Goal: Task Accomplishment & Management: Manage account settings

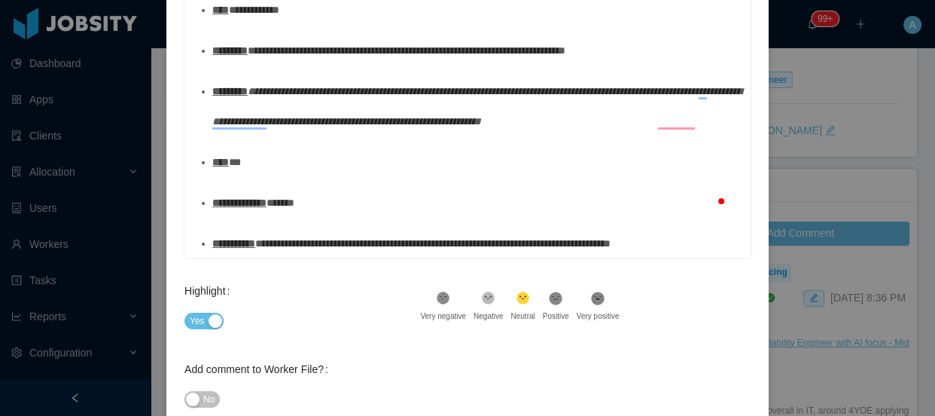
scroll to position [355, 0]
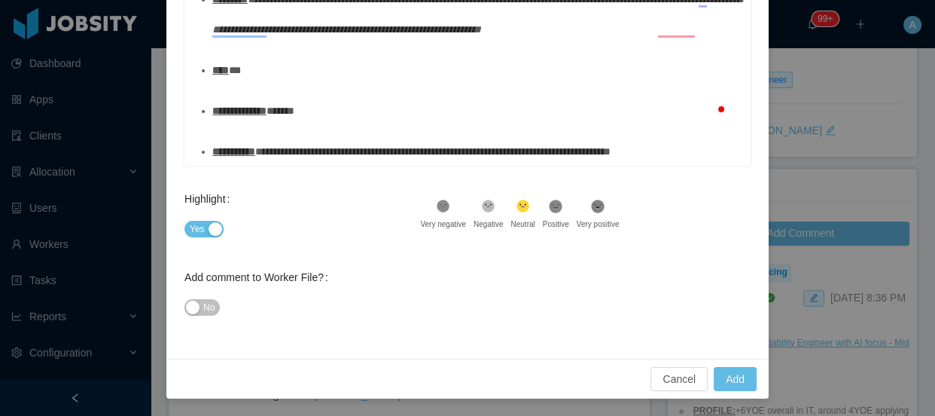
click at [740, 392] on div "Cancel Add" at bounding box center [467, 379] width 603 height 40
click at [740, 377] on button "Add" at bounding box center [735, 379] width 43 height 24
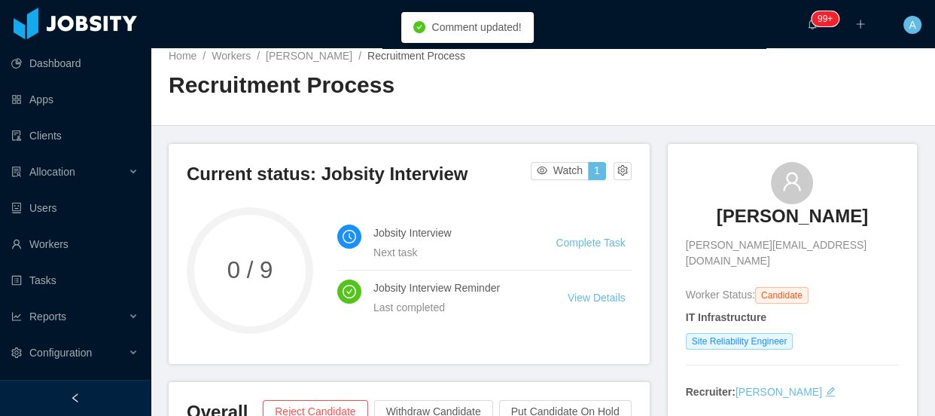
scroll to position [0, 0]
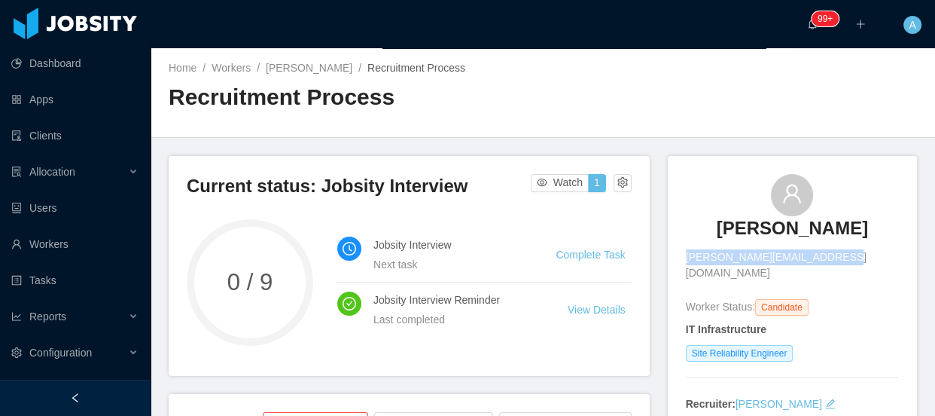
drag, startPoint x: 714, startPoint y: 264, endPoint x: 856, endPoint y: 259, distance: 142.4
click at [856, 259] on div "[PERSON_NAME] [PERSON_NAME][EMAIL_ADDRESS][DOMAIN_NAME]" at bounding box center [792, 227] width 213 height 107
copy span "[PERSON_NAME][EMAIL_ADDRESS][DOMAIN_NAME]"
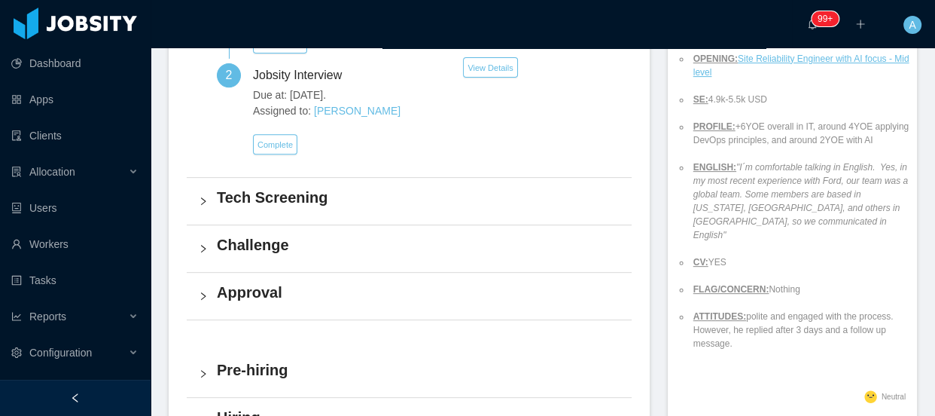
scroll to position [616, 0]
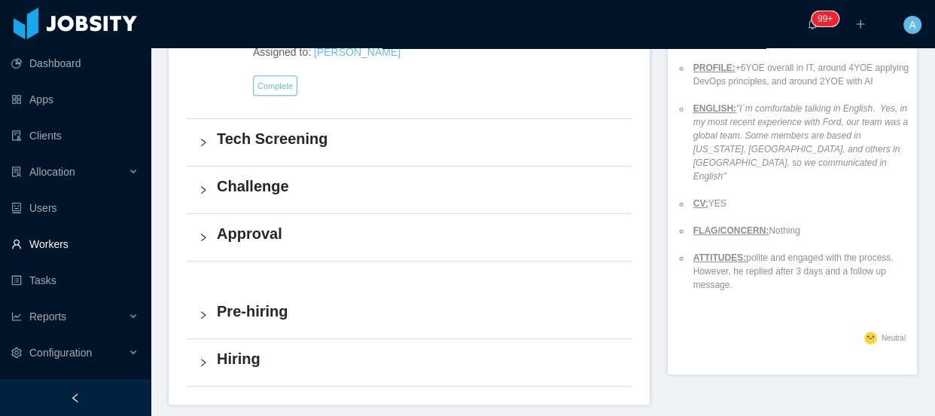
click at [92, 236] on link "Workers" at bounding box center [74, 244] width 127 height 30
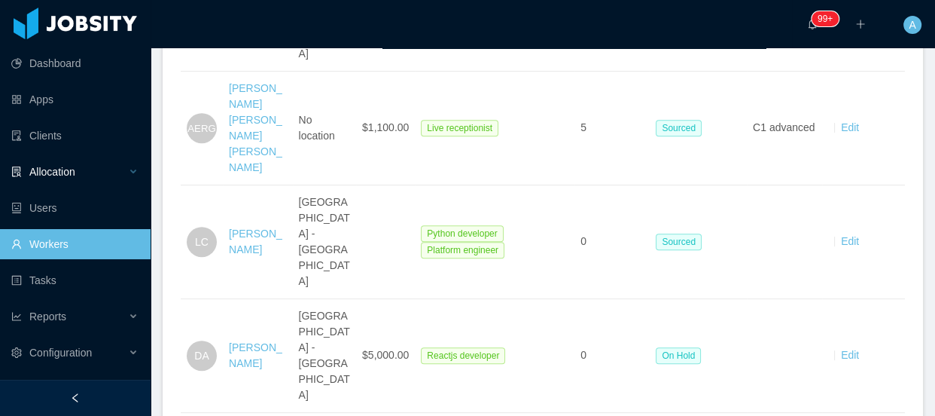
scroll to position [342, 0]
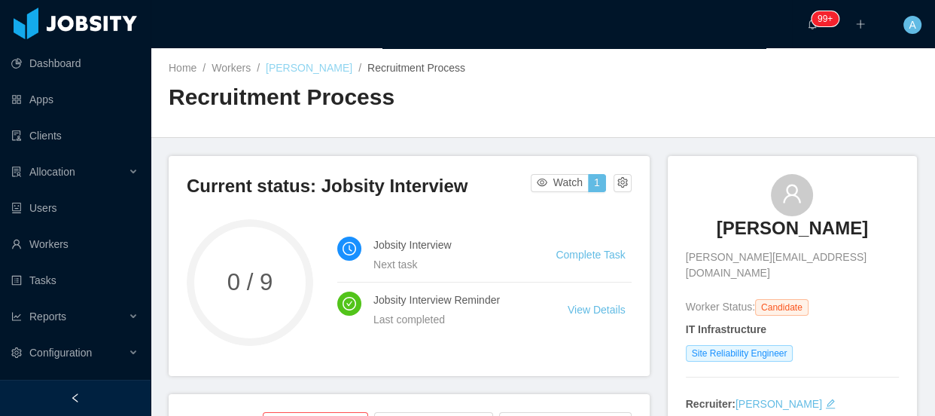
click at [322, 66] on link "[PERSON_NAME]" at bounding box center [309, 68] width 87 height 12
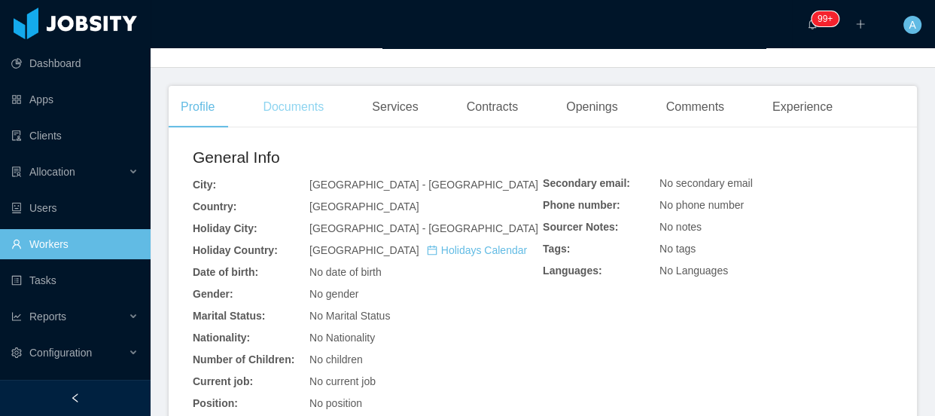
click at [312, 93] on div "Documents" at bounding box center [293, 107] width 85 height 42
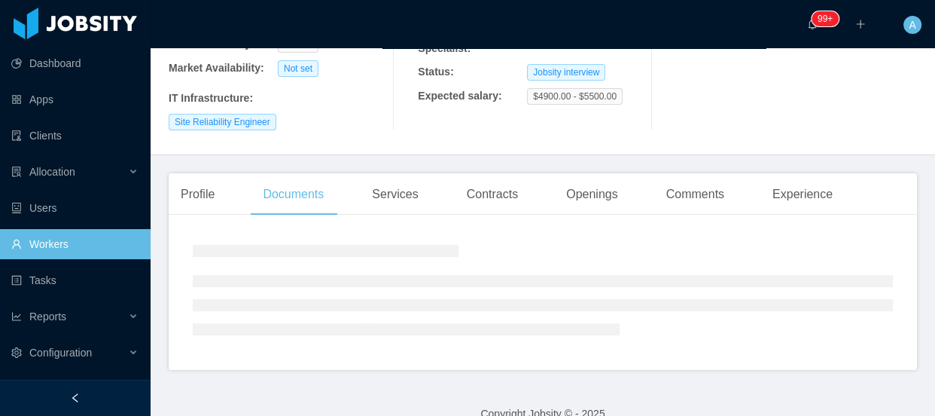
scroll to position [291, 0]
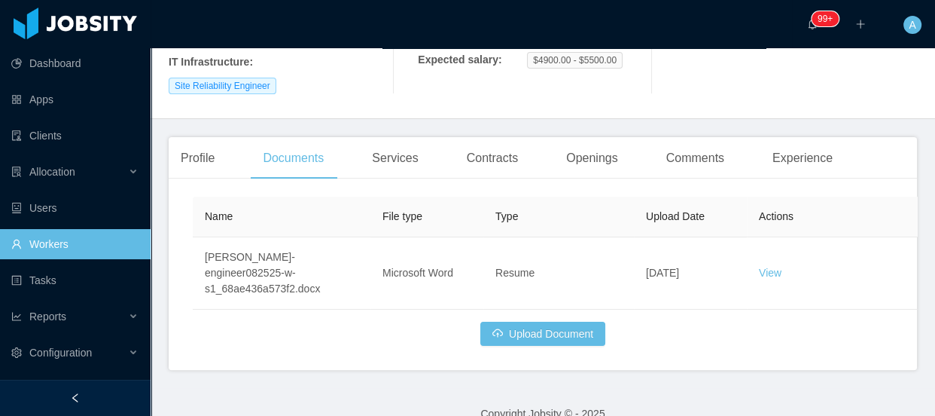
drag, startPoint x: 18, startPoint y: 236, endPoint x: 328, endPoint y: 14, distance: 380.6
click at [18, 235] on link "Workers" at bounding box center [74, 244] width 127 height 30
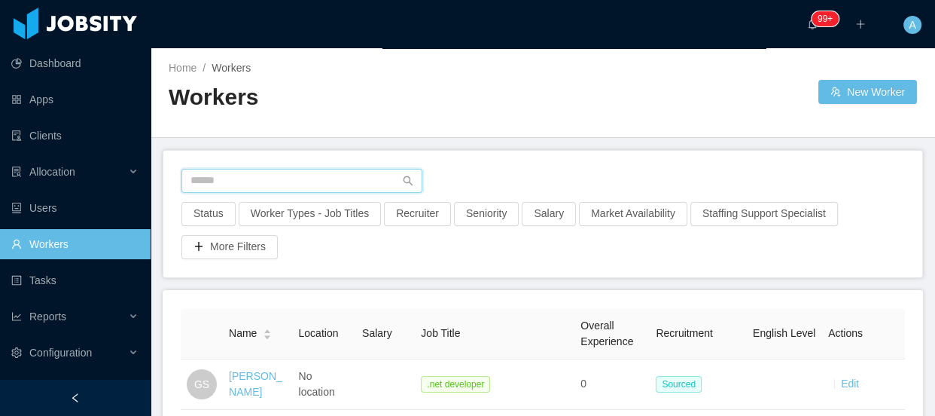
click at [233, 185] on input "text" at bounding box center [302, 181] width 241 height 24
type input "*"
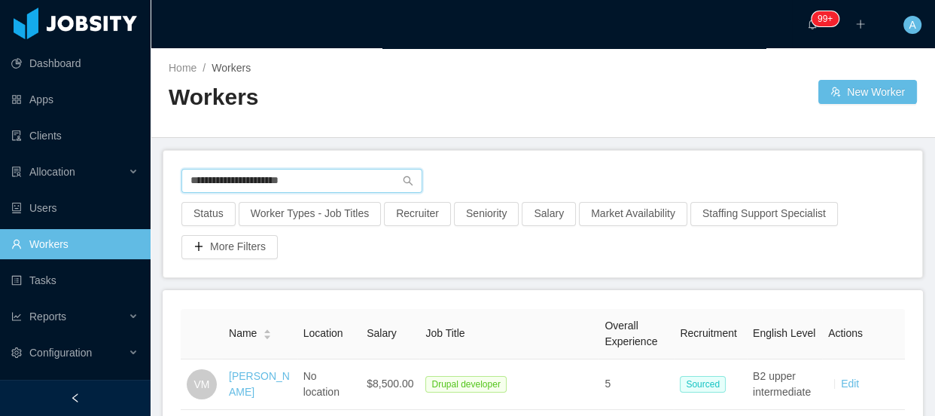
type input "**********"
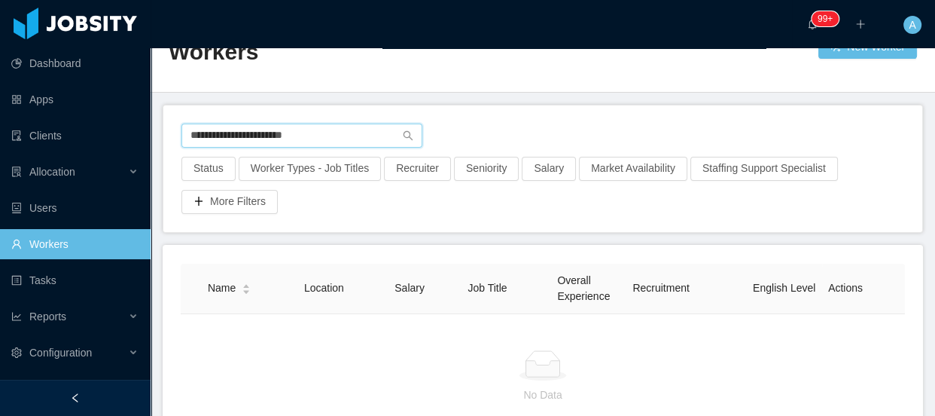
scroll to position [68, 0]
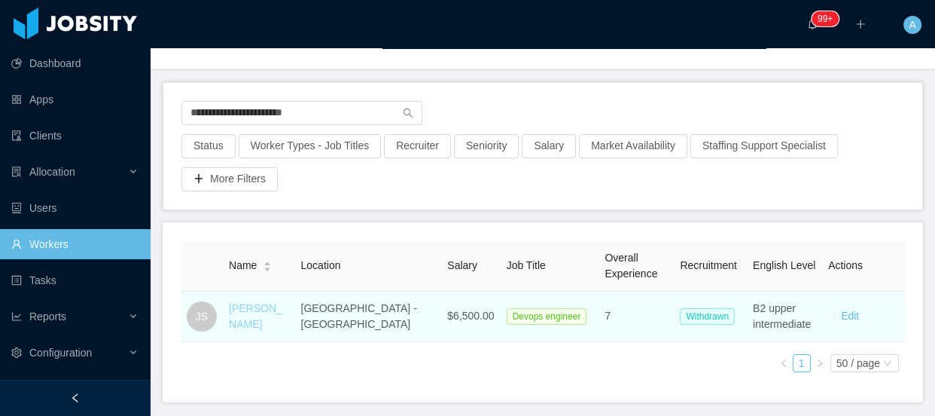
click at [282, 313] on link "[PERSON_NAME]" at bounding box center [255, 316] width 53 height 28
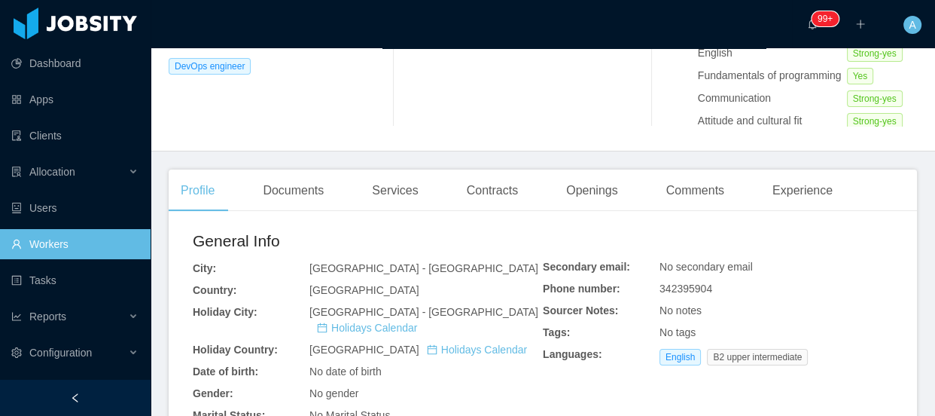
scroll to position [479, 0]
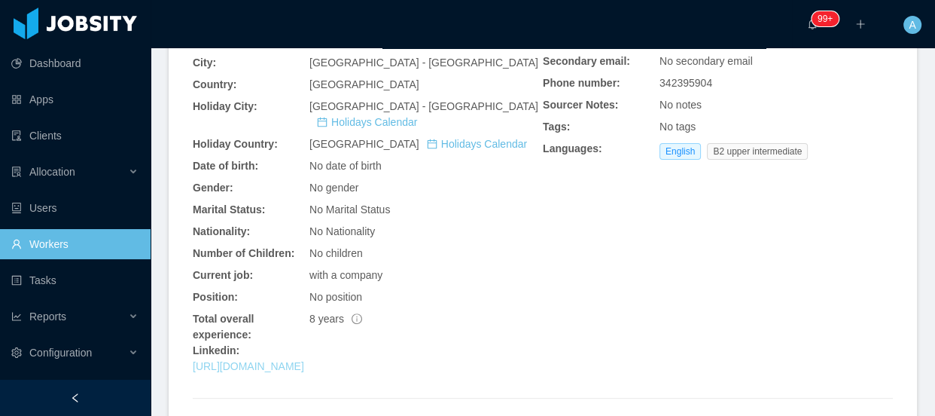
click at [304, 360] on link "[URL][DOMAIN_NAME]" at bounding box center [248, 366] width 111 height 12
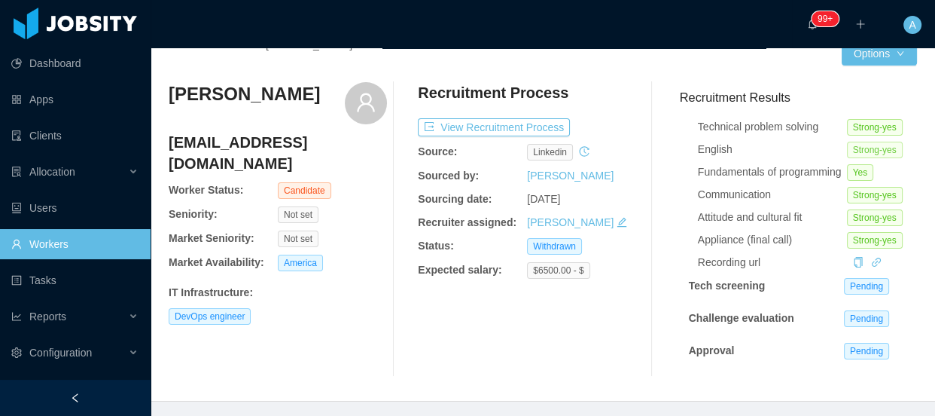
scroll to position [0, 0]
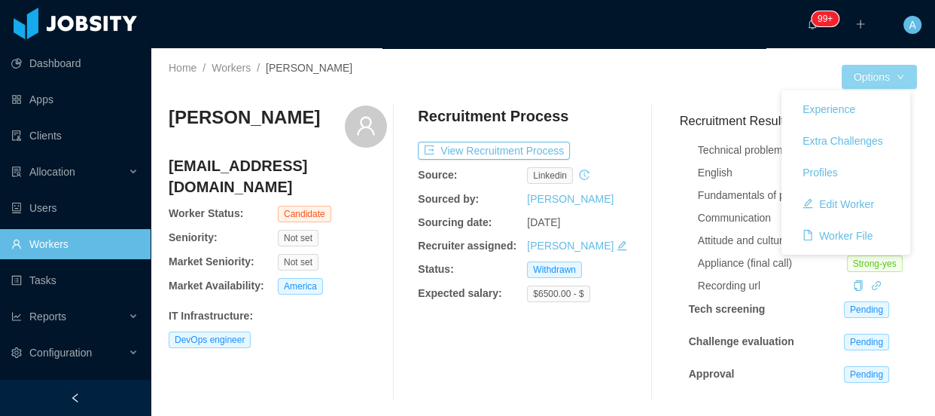
click at [896, 90] on div "Experience Extra Challenges Profiles Edit Worker Worker File" at bounding box center [846, 172] width 129 height 164
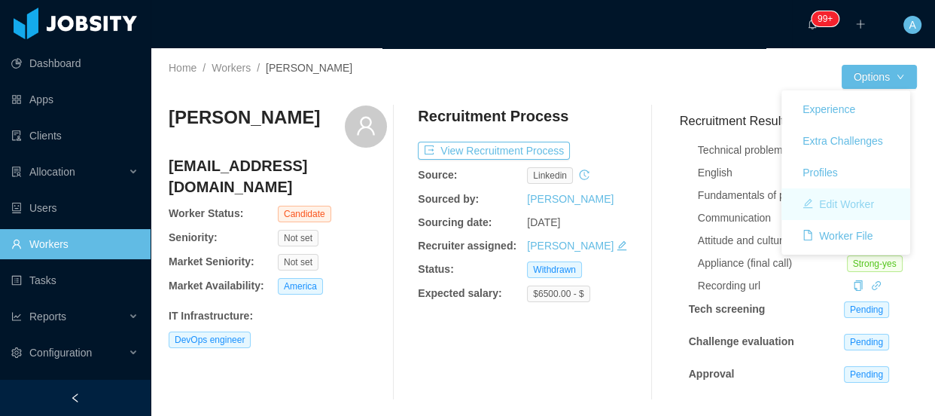
click at [847, 203] on button "Edit Worker" at bounding box center [839, 204] width 96 height 24
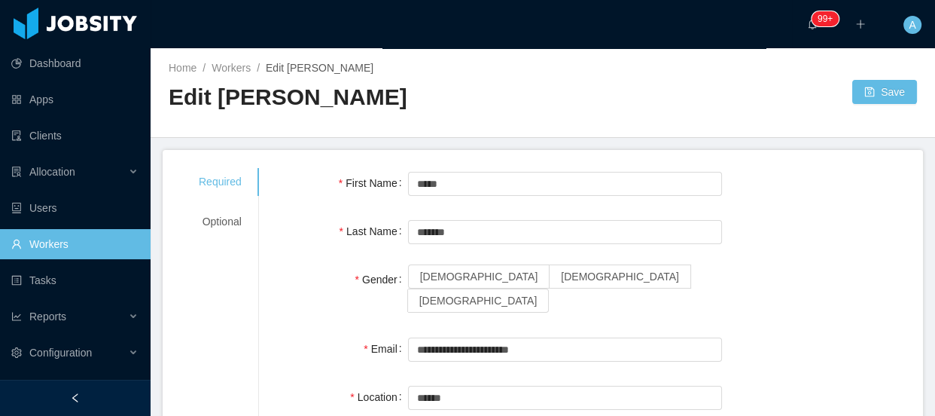
click at [550, 95] on div at bounding box center [698, 92] width 310 height 24
click at [561, 279] on span "[DEMOGRAPHIC_DATA]" at bounding box center [620, 276] width 118 height 12
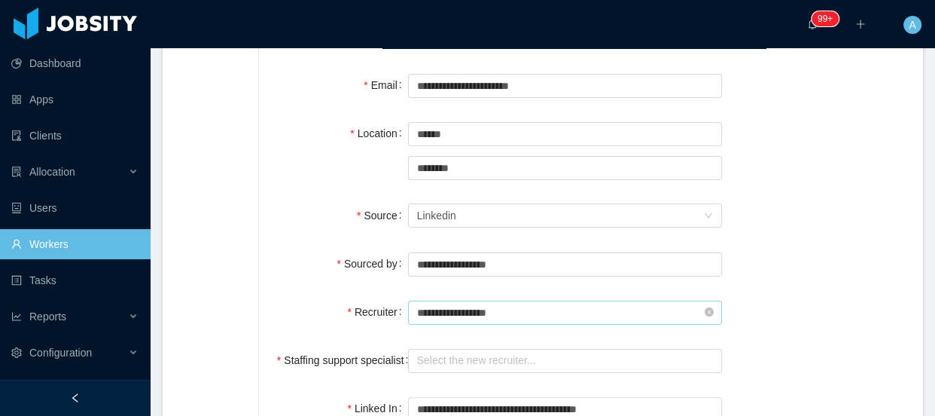
scroll to position [342, 0]
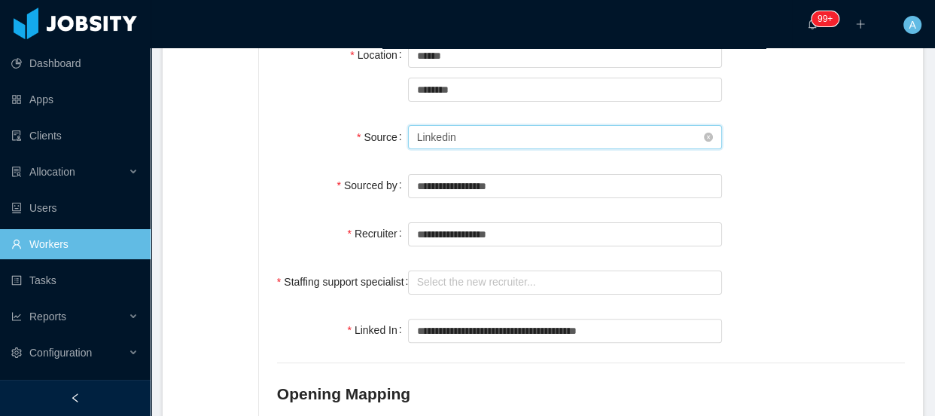
click at [490, 126] on div "Seniority Linkedin" at bounding box center [560, 137] width 286 height 23
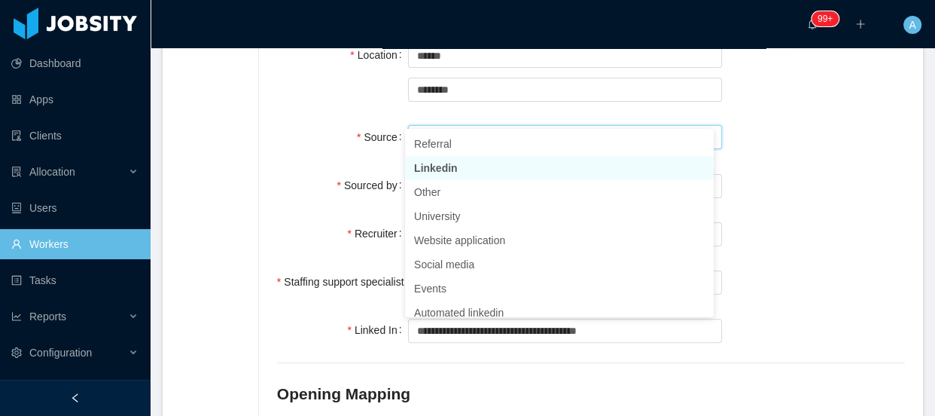
type input "**"
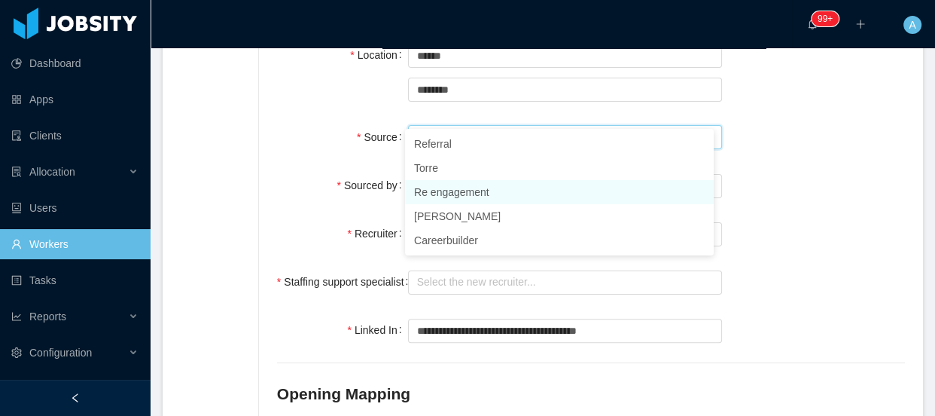
click at [485, 186] on li "Re engagement" at bounding box center [559, 192] width 309 height 24
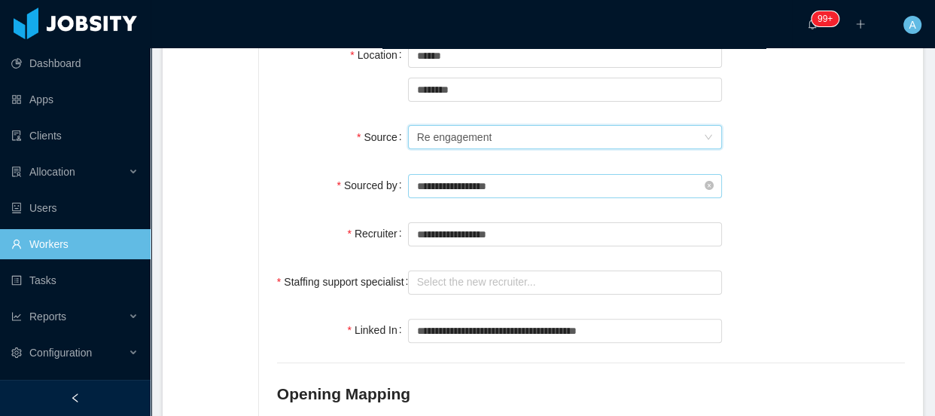
click at [485, 174] on input "**********" at bounding box center [565, 186] width 314 height 24
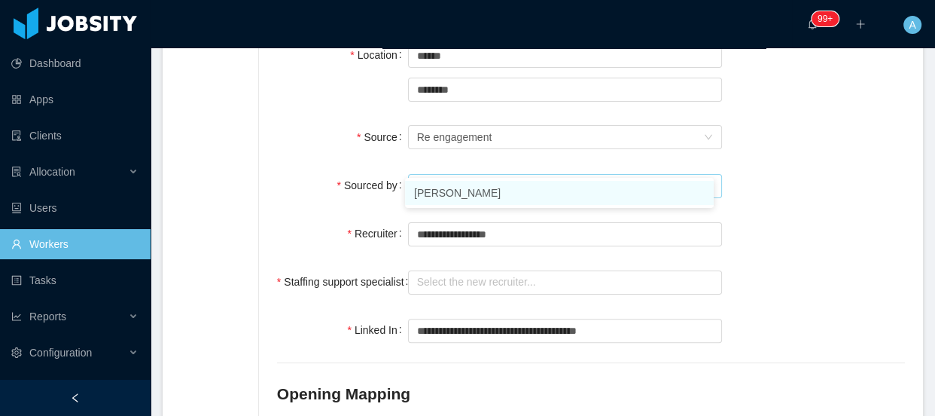
click at [462, 198] on li "[PERSON_NAME]" at bounding box center [559, 193] width 309 height 24
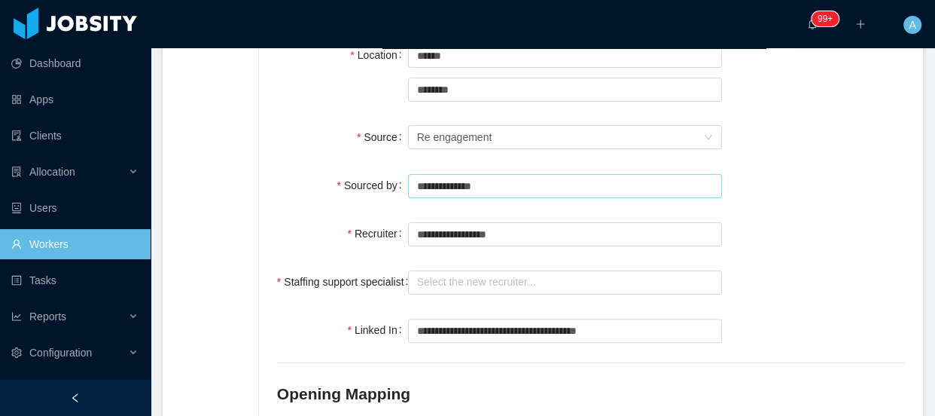
type input "**********"
click at [372, 218] on div "Recruiter" at bounding box center [342, 233] width 131 height 30
click at [429, 222] on input "**********" at bounding box center [565, 234] width 314 height 24
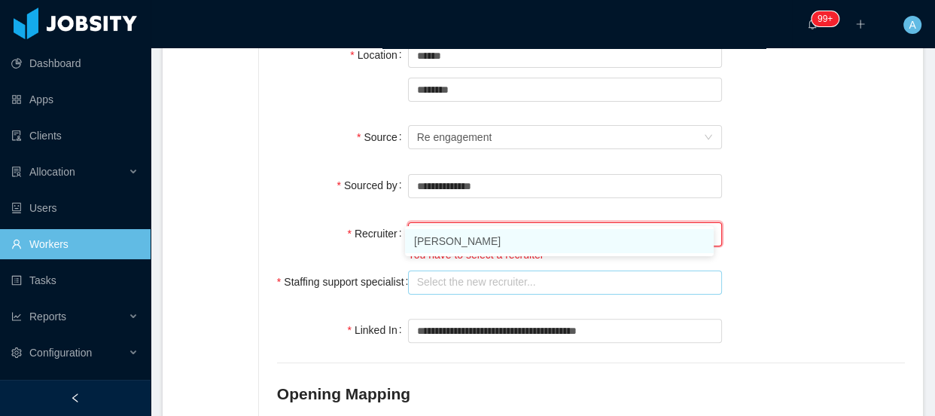
drag, startPoint x: 434, startPoint y: 233, endPoint x: 432, endPoint y: 264, distance: 30.2
click at [433, 236] on li "[PERSON_NAME]" at bounding box center [559, 241] width 309 height 24
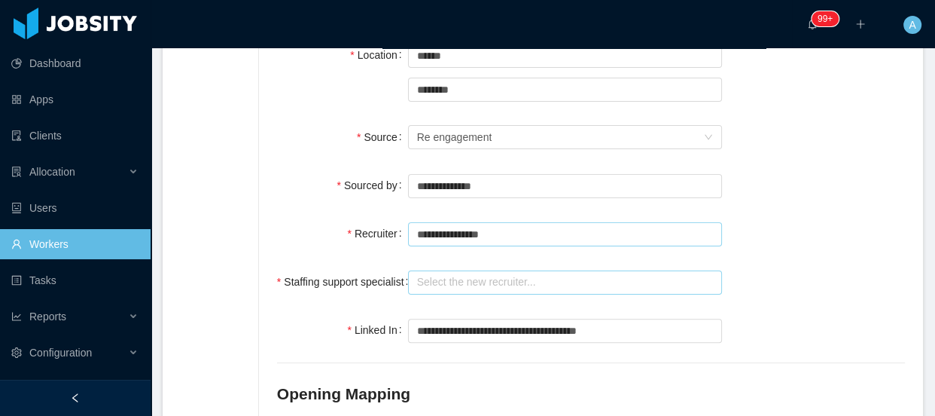
type input "**********"
click at [432, 270] on input "text" at bounding box center [565, 282] width 314 height 24
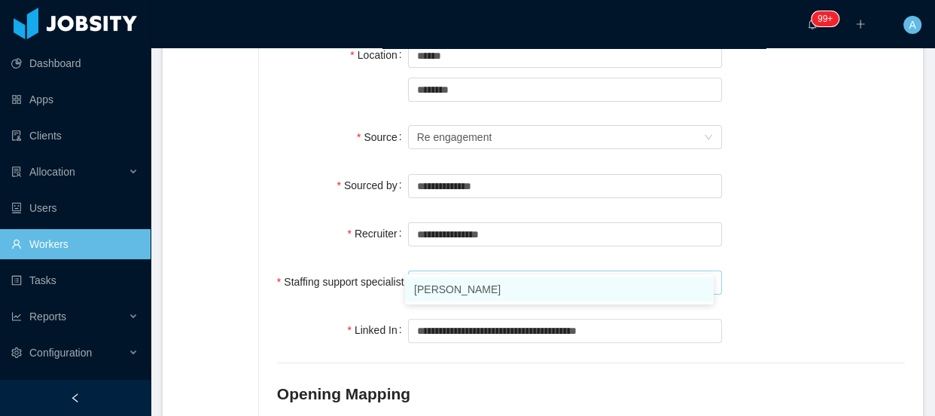
click at [426, 289] on li "[PERSON_NAME]" at bounding box center [559, 289] width 309 height 24
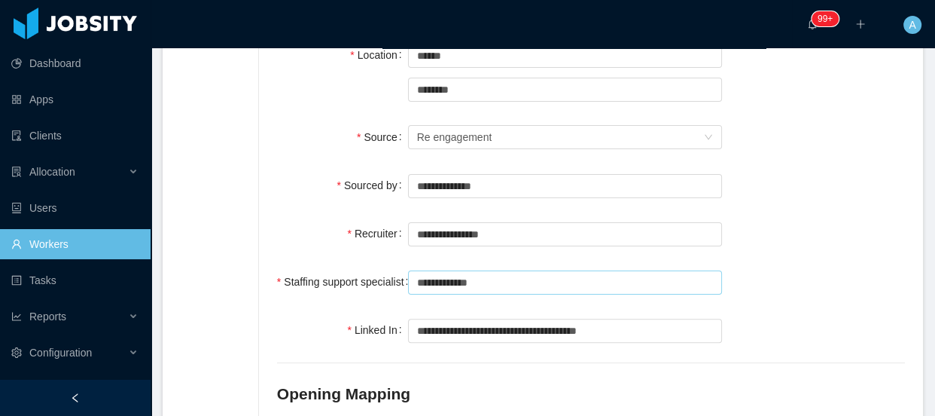
type input "**********"
click at [784, 317] on div "**********" at bounding box center [591, 330] width 628 height 30
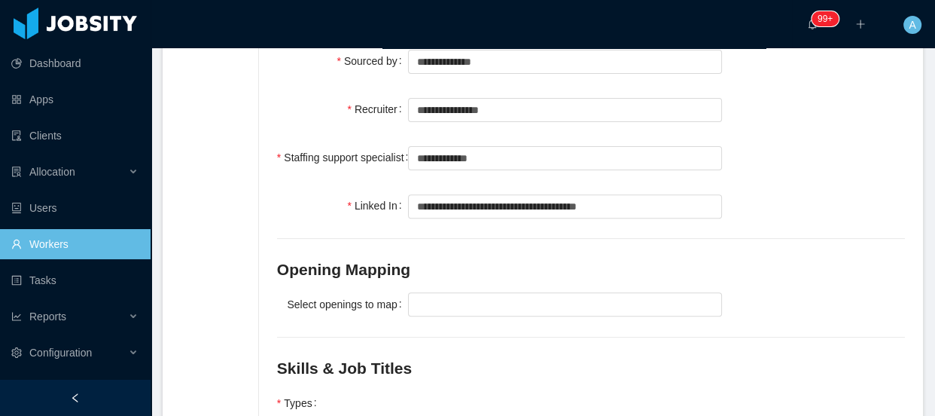
scroll to position [616, 0]
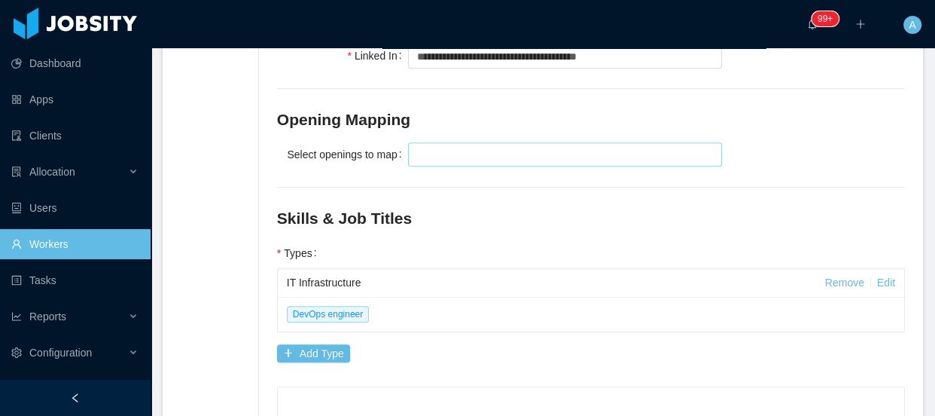
click at [497, 143] on div at bounding box center [563, 154] width 301 height 23
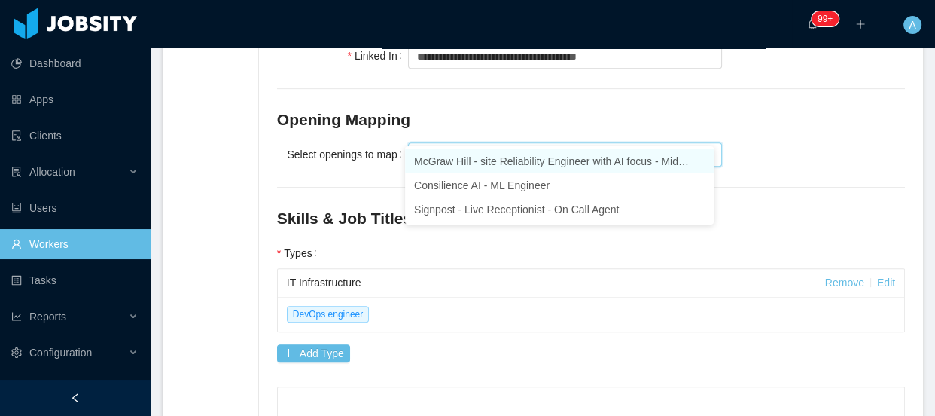
type input "****"
click at [497, 163] on li "McGraw Hill - site Reliability Engineer with AI focus - Mid level" at bounding box center [559, 161] width 309 height 24
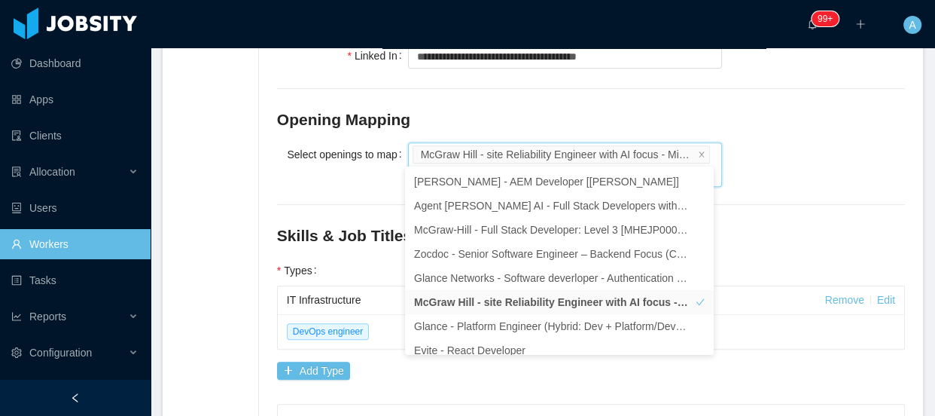
click at [327, 157] on div "Select openings to map McGraw Hill - site Reliability Engineer with AI focus - …" at bounding box center [591, 162] width 628 height 47
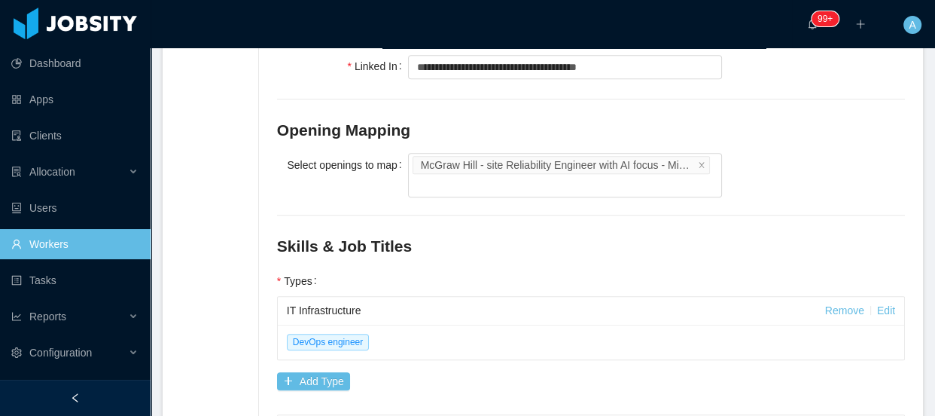
scroll to position [685, 0]
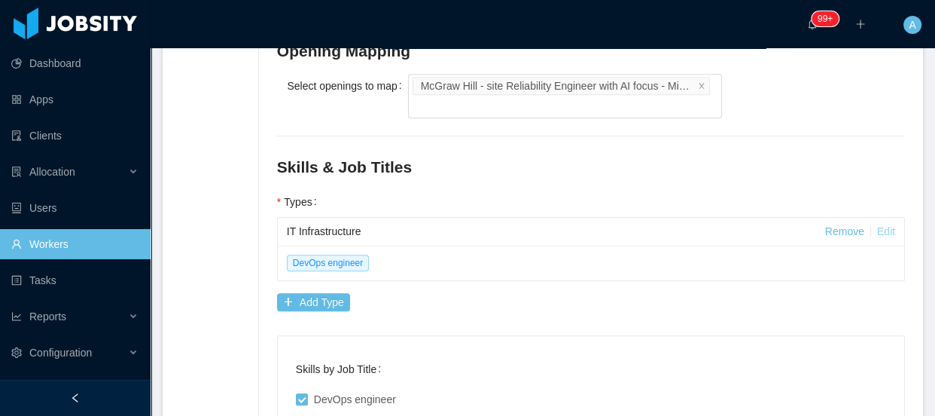
click at [877, 225] on link "Edit" at bounding box center [886, 231] width 18 height 12
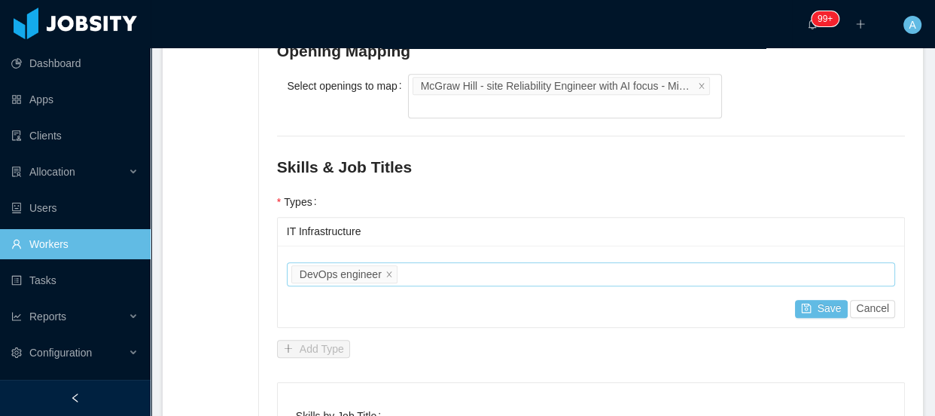
click at [581, 263] on div "Job titles DevOps engineer" at bounding box center [588, 274] width 595 height 23
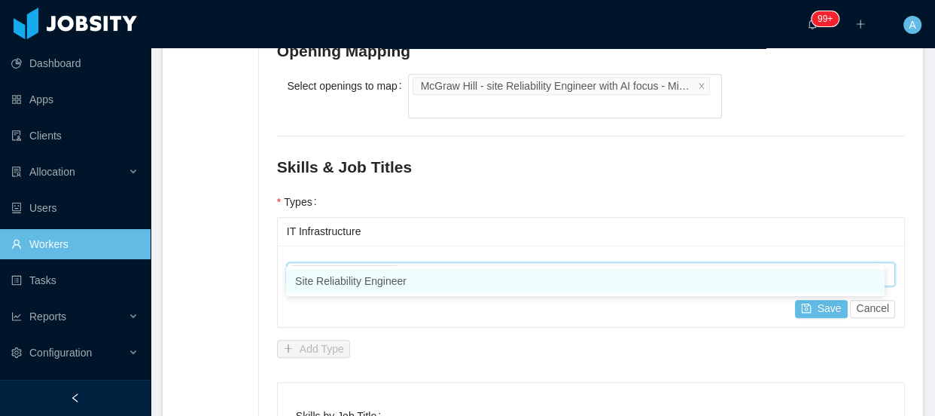
type input "****"
click at [580, 279] on li "Site Reliability Engineer" at bounding box center [585, 281] width 599 height 24
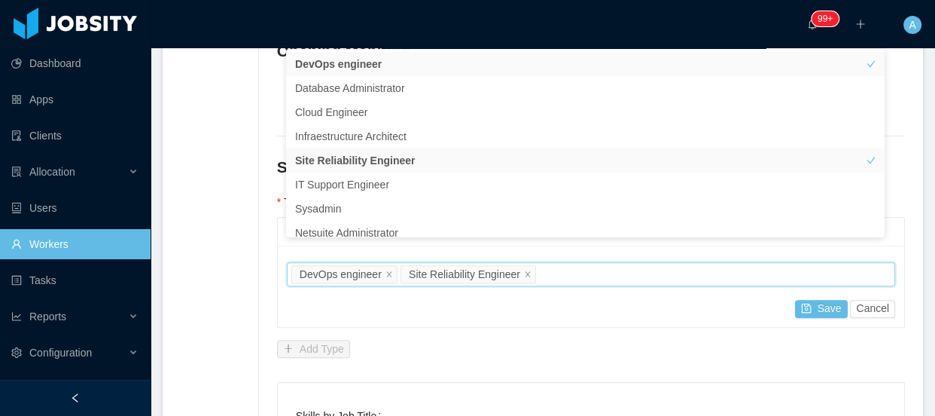
scroll to position [8, 0]
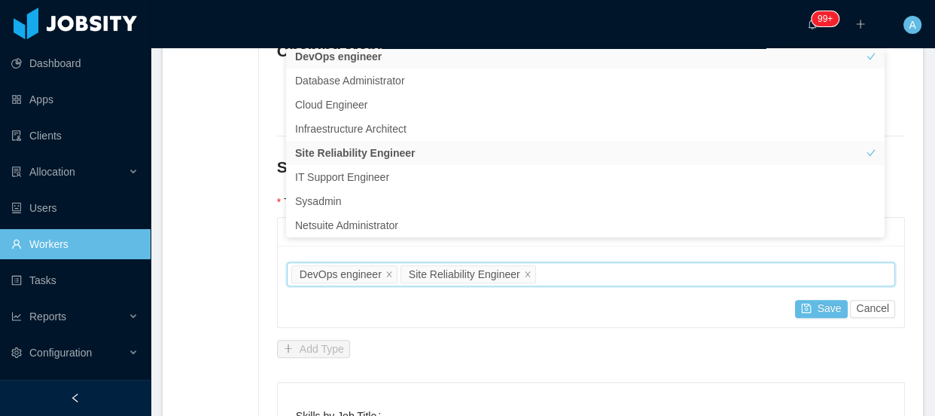
click at [261, 218] on div "**********" at bounding box center [581, 35] width 647 height 1104
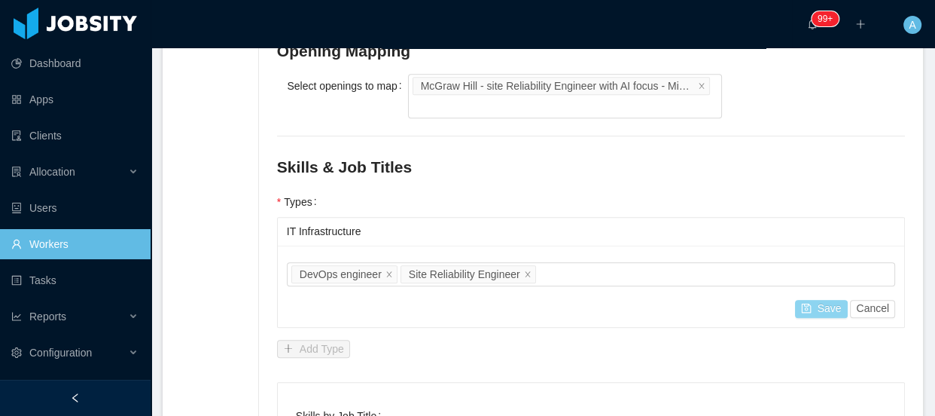
click at [806, 300] on button "Save" at bounding box center [821, 309] width 53 height 18
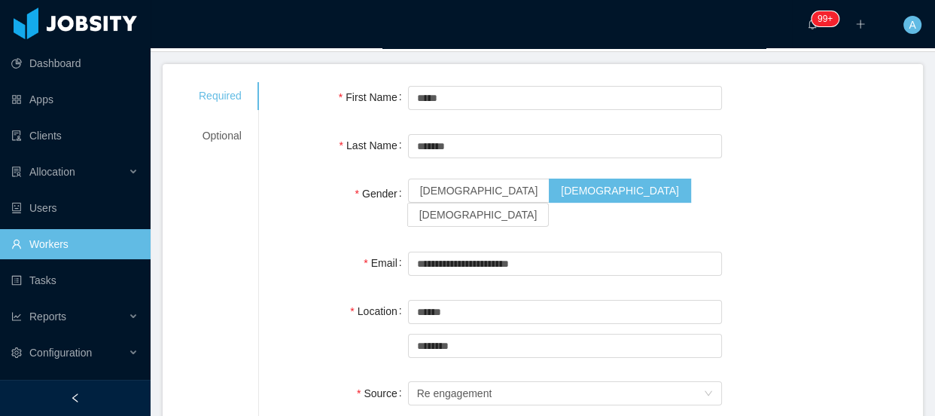
scroll to position [0, 0]
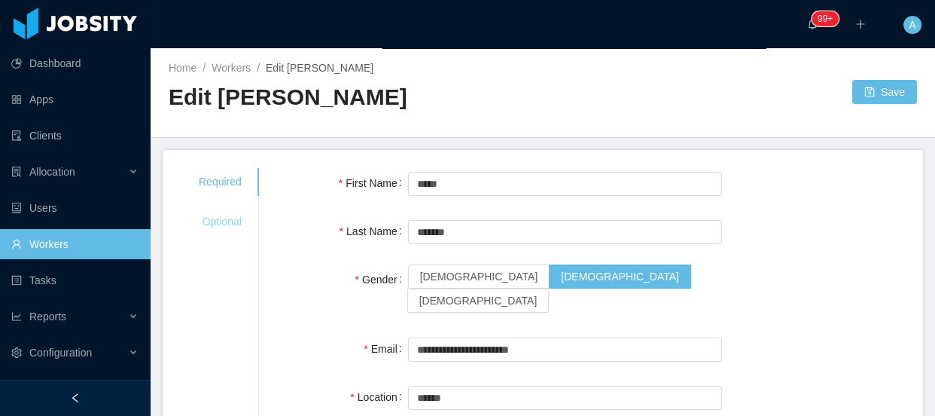
click at [202, 226] on div "Optional" at bounding box center [220, 222] width 79 height 28
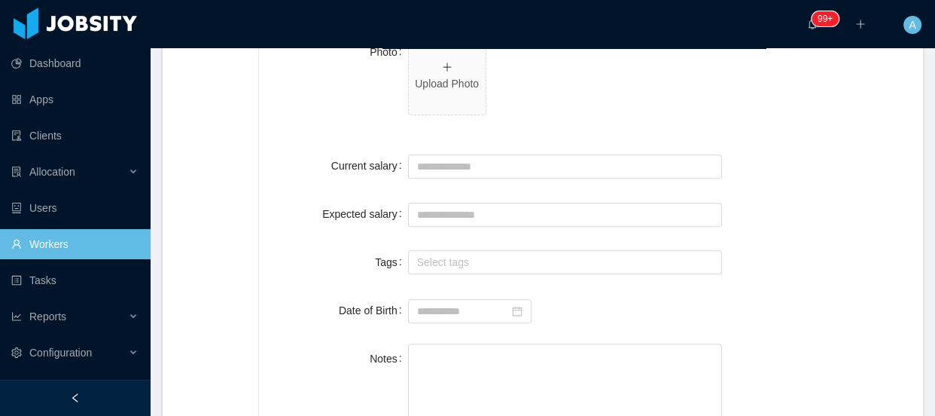
scroll to position [511, 0]
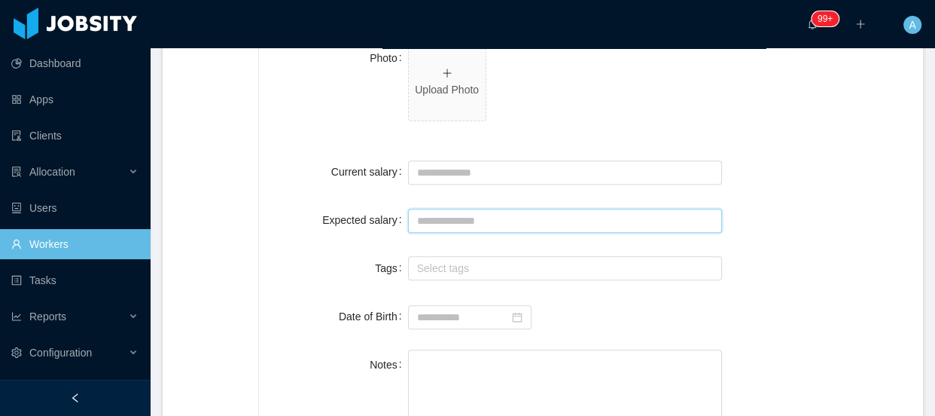
click at [442, 219] on input "Expected salary" at bounding box center [565, 221] width 314 height 24
type input "****"
click at [877, 270] on div "Tags Select tags" at bounding box center [591, 268] width 628 height 30
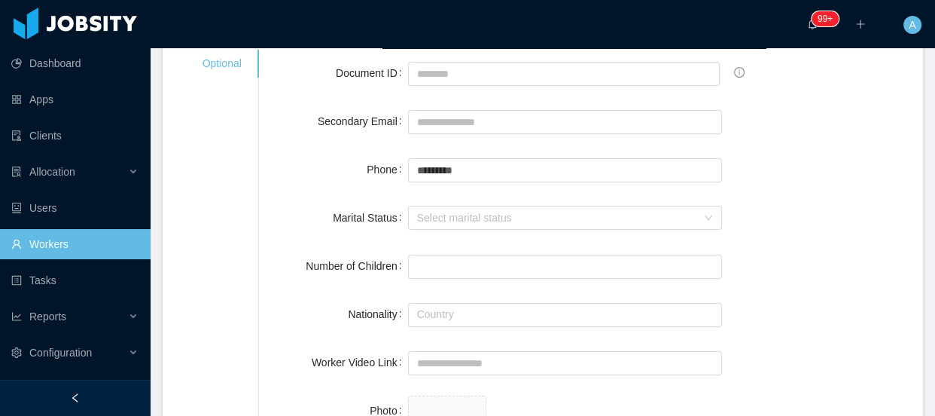
scroll to position [0, 0]
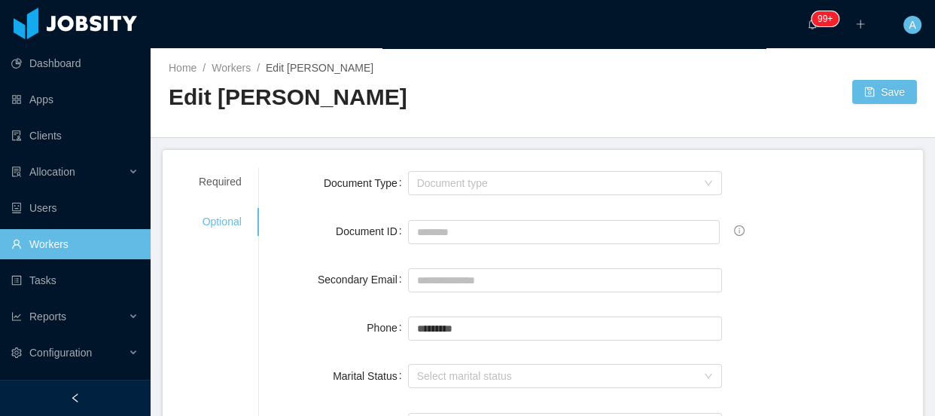
click at [877, 108] on div "Home / Workers / Edit [PERSON_NAME] / Edit [PERSON_NAME] Save" at bounding box center [543, 93] width 785 height 90
click at [874, 88] on button "Save" at bounding box center [885, 92] width 65 height 24
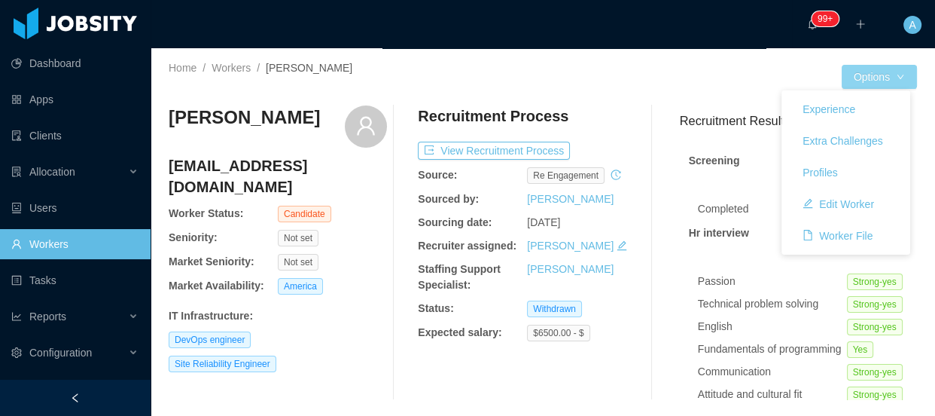
click at [896, 78] on button "Options" at bounding box center [879, 77] width 75 height 24
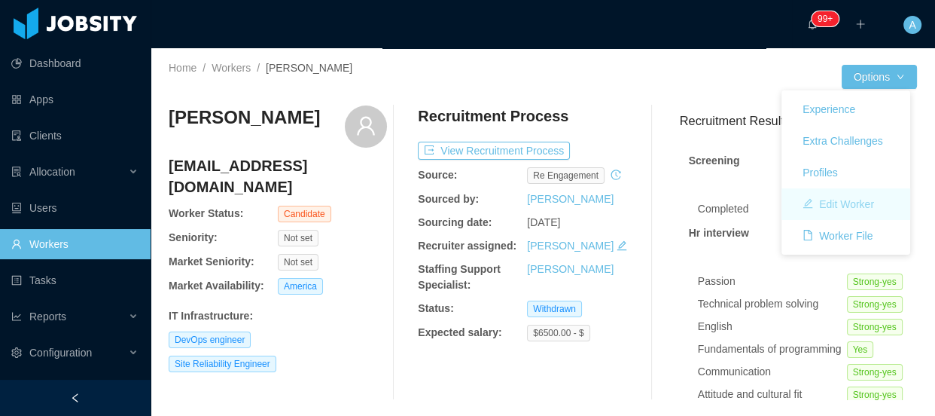
click at [831, 206] on button "Edit Worker" at bounding box center [839, 204] width 96 height 24
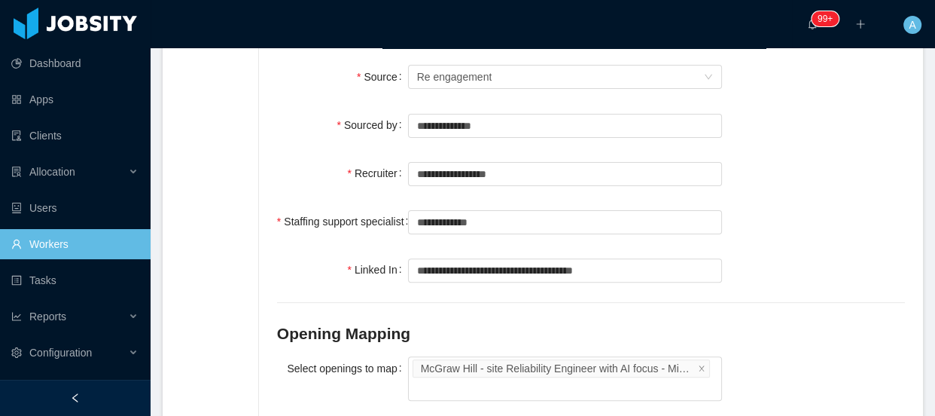
scroll to position [273, 0]
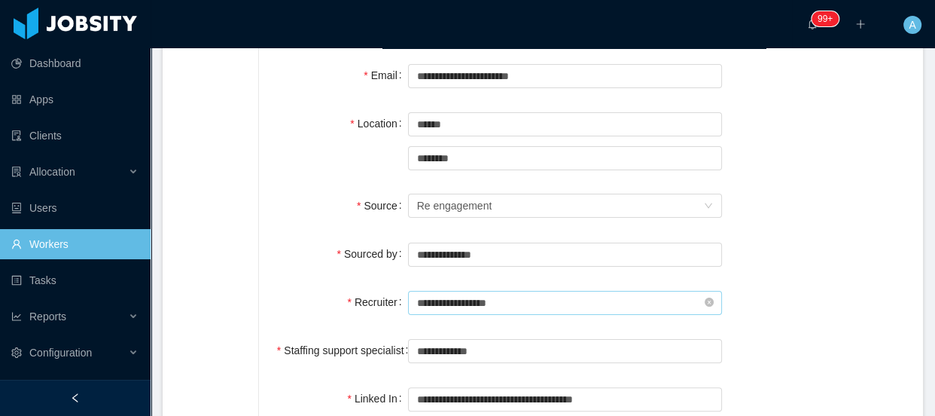
click at [506, 291] on input "**********" at bounding box center [565, 303] width 314 height 24
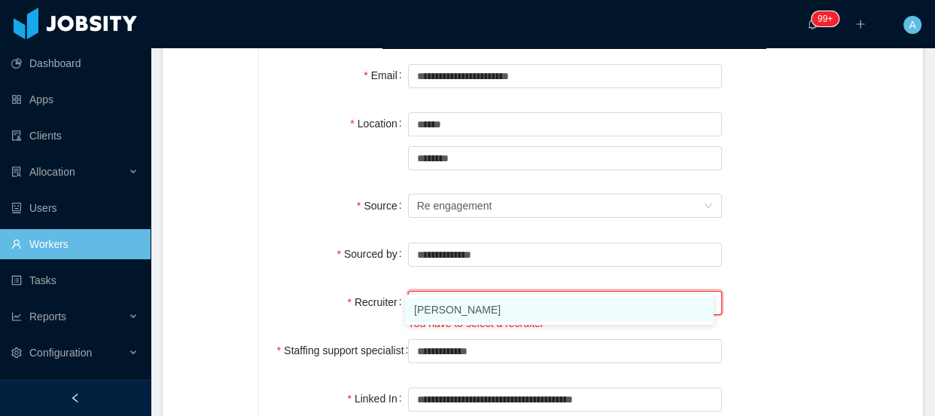
drag, startPoint x: 490, startPoint y: 315, endPoint x: 618, endPoint y: 242, distance: 147.4
click at [490, 313] on li "[PERSON_NAME]" at bounding box center [559, 310] width 309 height 24
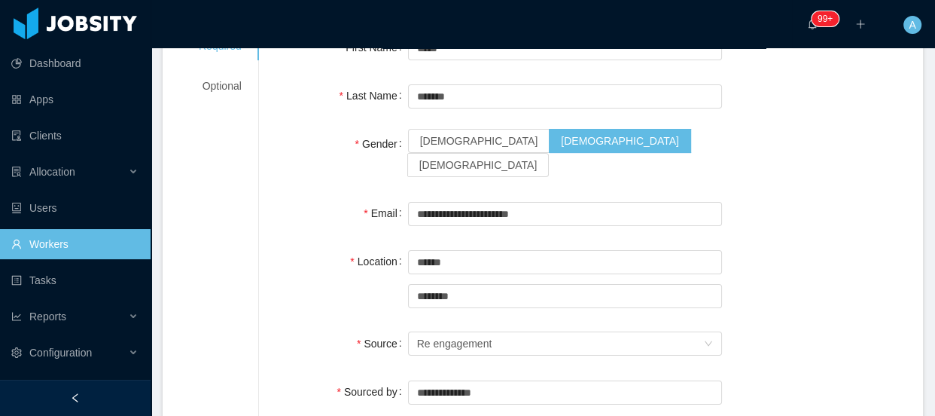
scroll to position [0, 0]
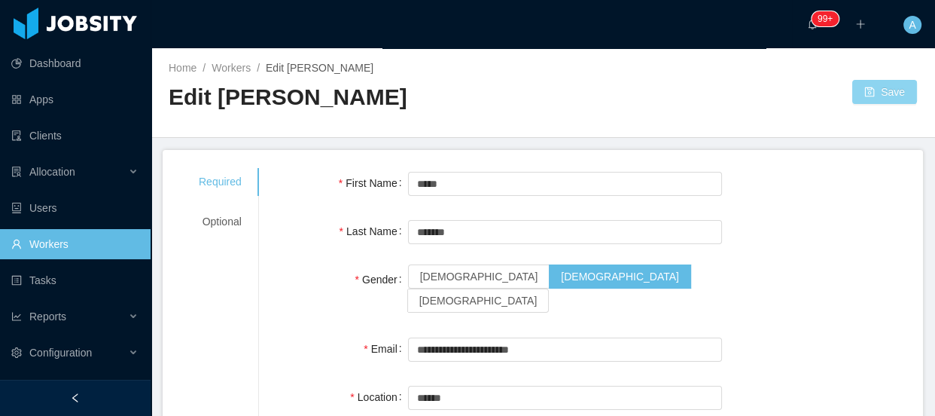
type input "**********"
click at [872, 93] on button "Save" at bounding box center [885, 92] width 65 height 24
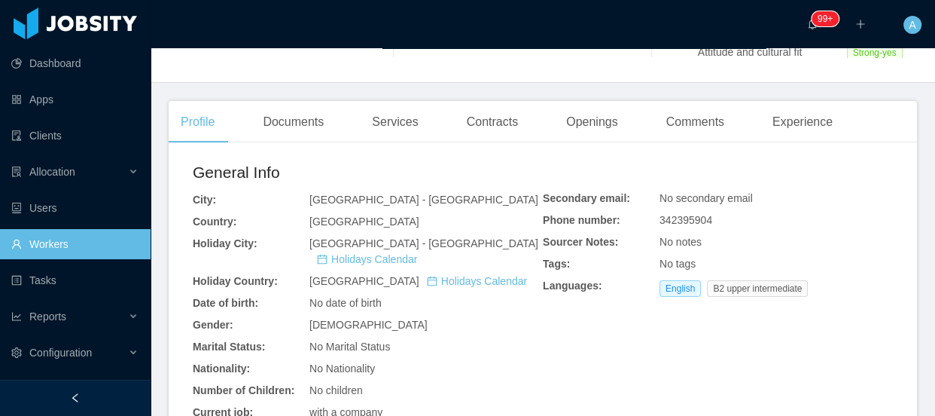
click at [320, 139] on div "Documents" at bounding box center [293, 122] width 85 height 42
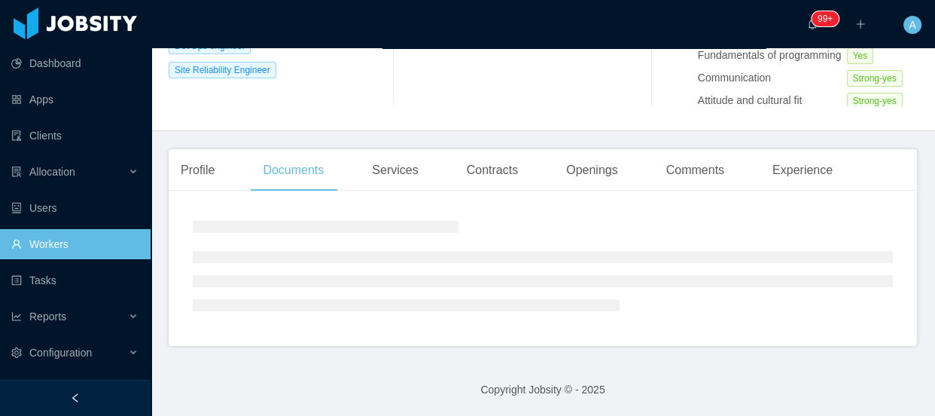
scroll to position [342, 0]
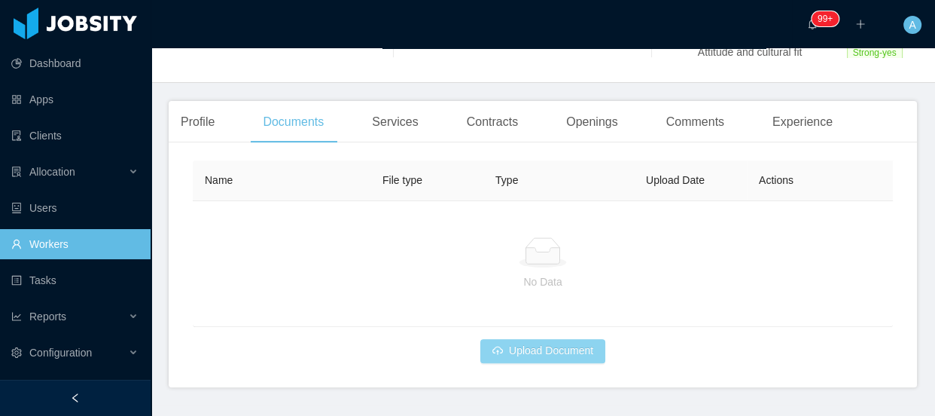
click at [554, 359] on button "Upload Document" at bounding box center [543, 351] width 125 height 24
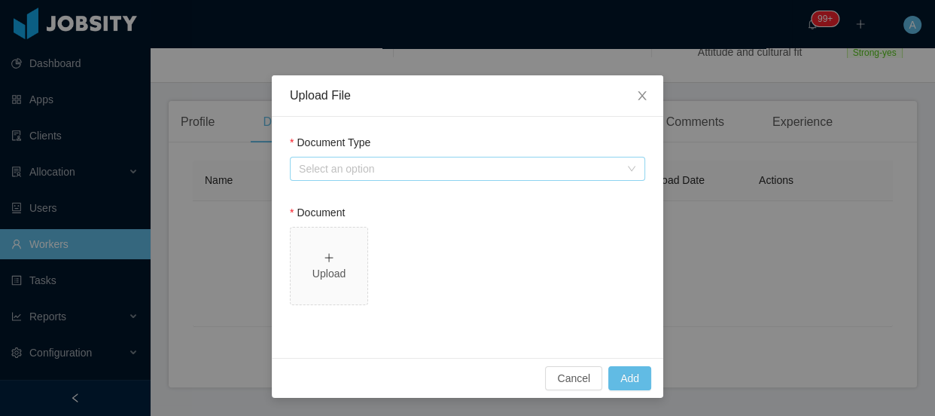
click at [386, 168] on div "Select an option" at bounding box center [459, 168] width 321 height 15
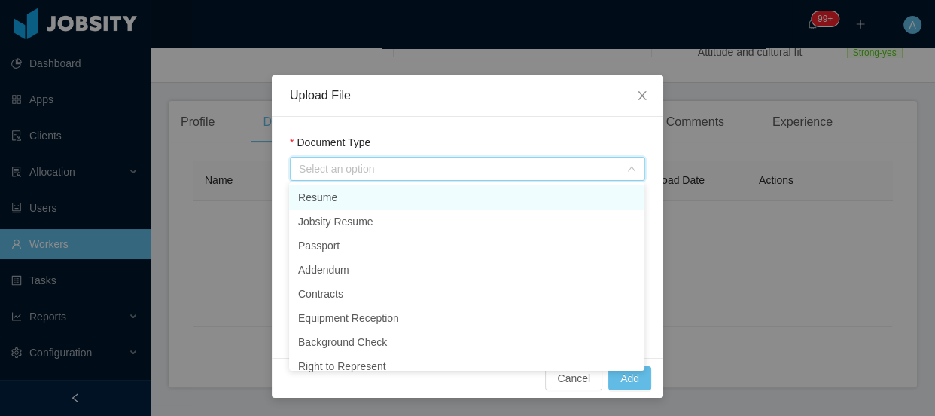
click at [337, 206] on li "Resume" at bounding box center [466, 197] width 355 height 24
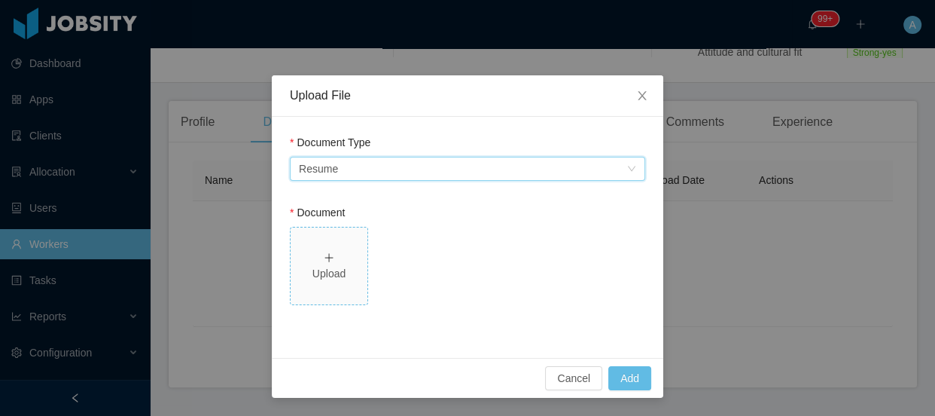
click at [331, 268] on div "Upload" at bounding box center [329, 274] width 65 height 16
click at [633, 380] on button "Add" at bounding box center [630, 378] width 43 height 24
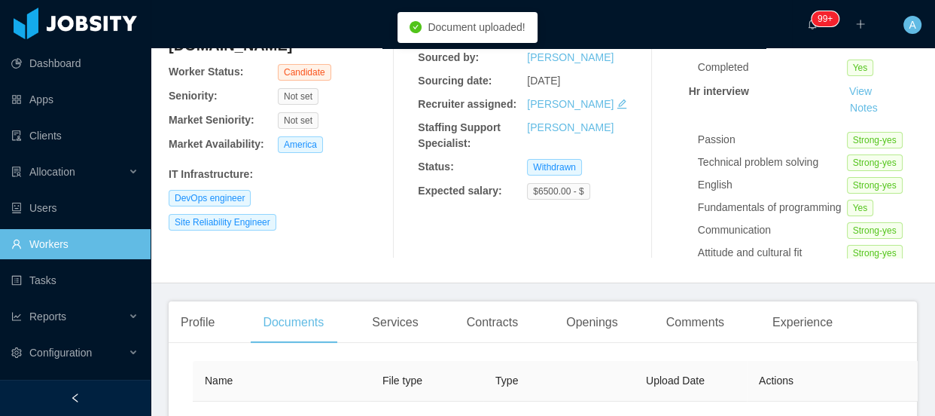
scroll to position [39, 0]
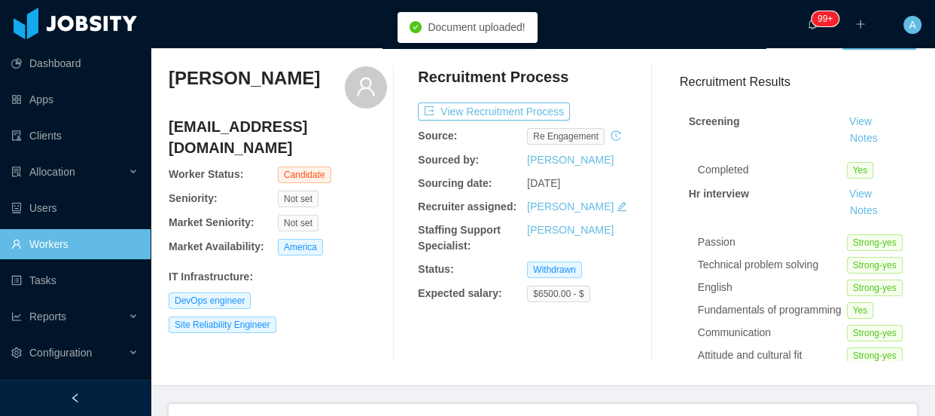
click at [617, 210] on icon "icon: edit" at bounding box center [622, 206] width 11 height 11
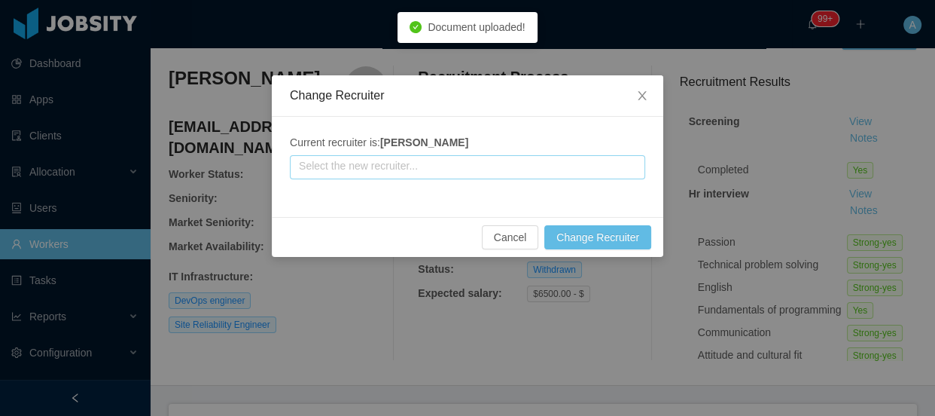
click at [503, 172] on input "text" at bounding box center [467, 167] width 355 height 24
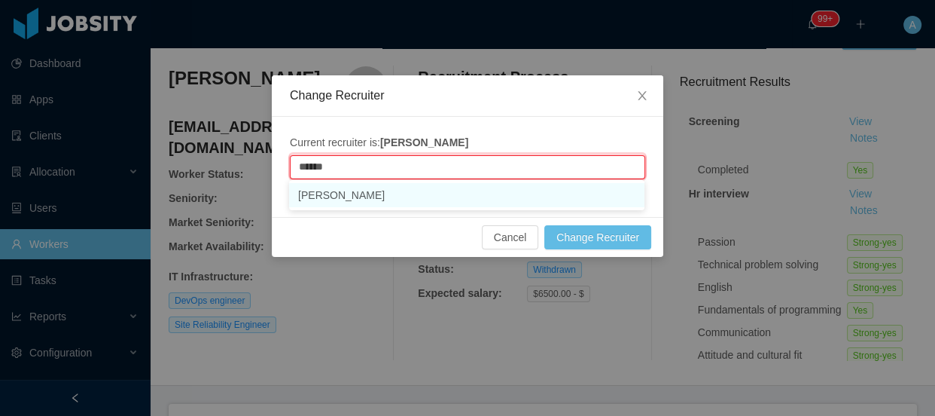
click at [405, 194] on li "[PERSON_NAME]" at bounding box center [466, 195] width 355 height 24
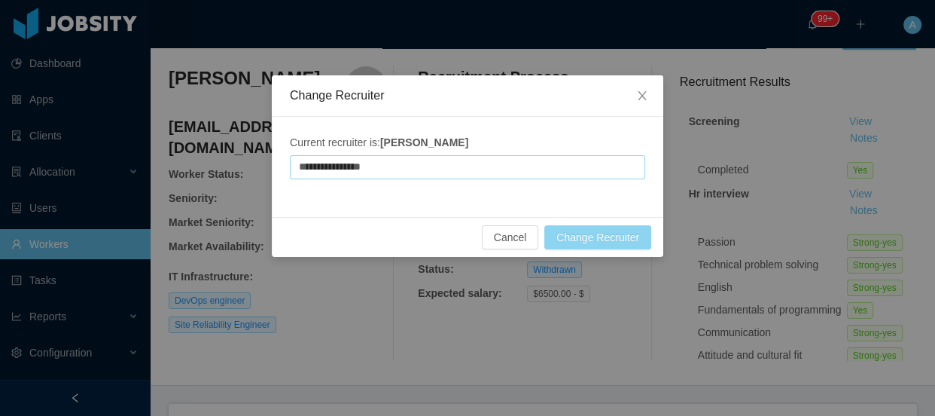
type input "**********"
click at [599, 236] on button "Change Recruiter" at bounding box center [598, 237] width 107 height 24
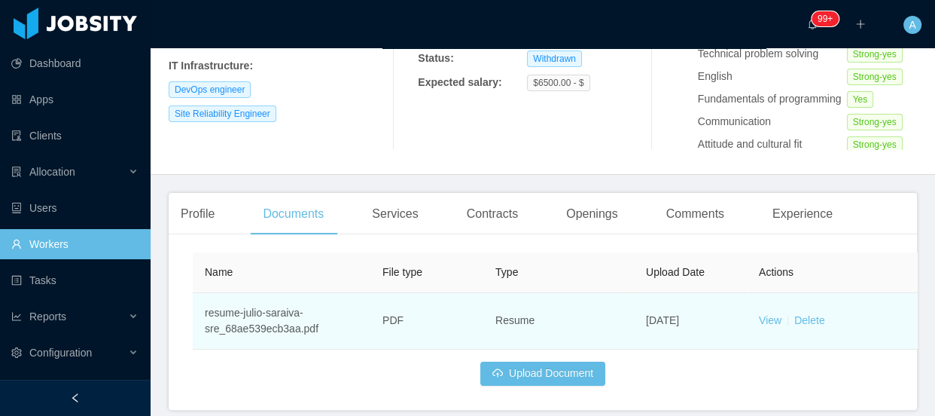
scroll to position [313, 0]
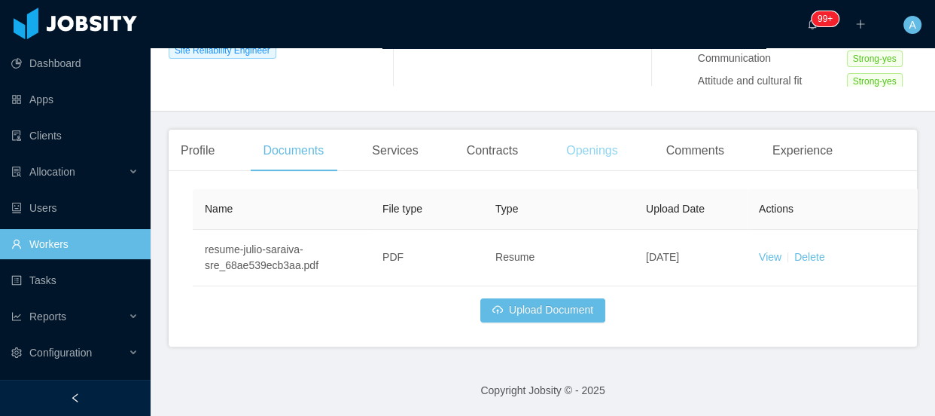
click at [589, 149] on div "Openings" at bounding box center [592, 151] width 76 height 42
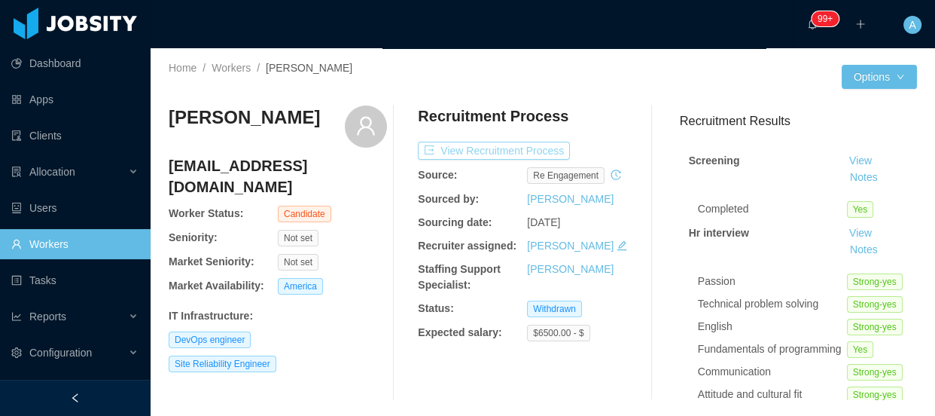
click at [535, 158] on button "View Recruitment Process" at bounding box center [494, 151] width 152 height 18
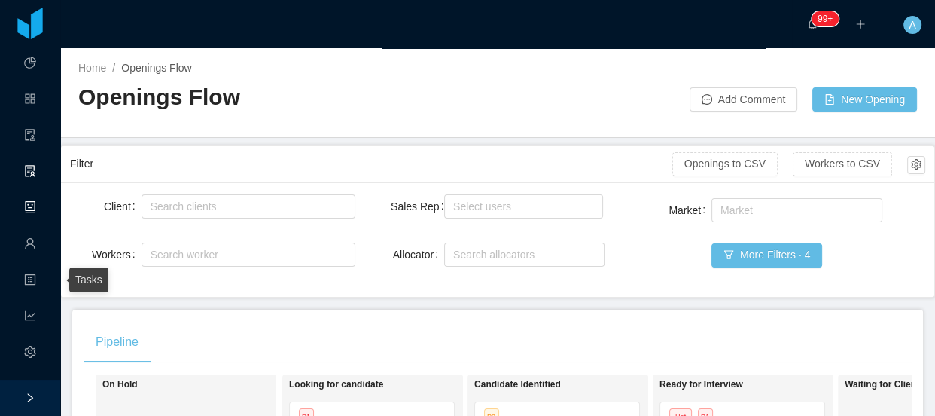
scroll to position [286, 0]
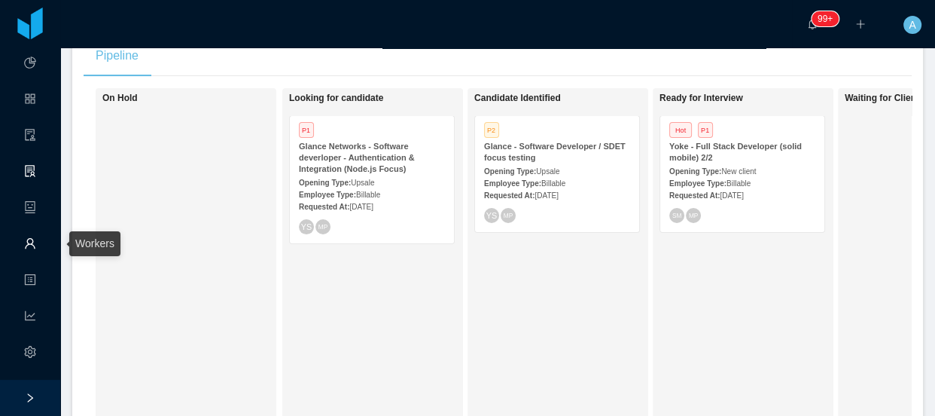
click at [36, 235] on link "Workers" at bounding box center [30, 245] width 12 height 32
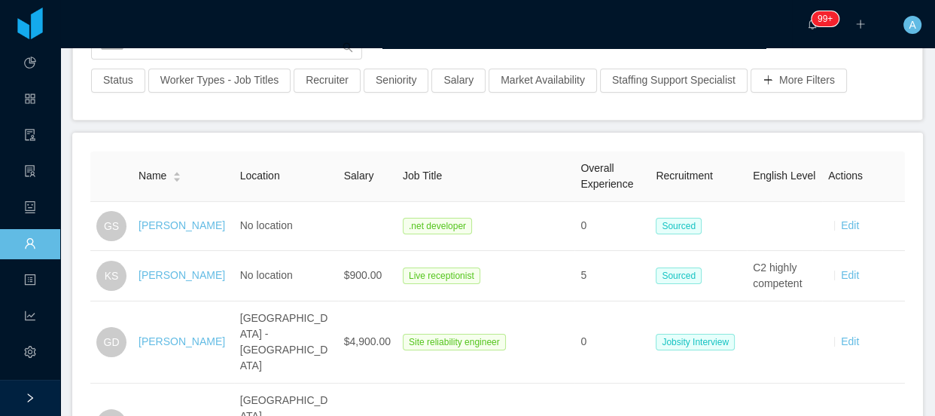
scroll to position [136, 0]
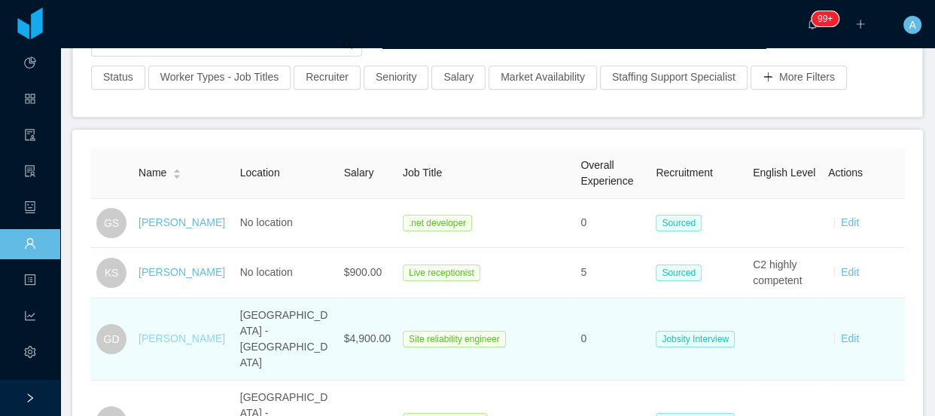
click at [195, 332] on link "[PERSON_NAME]" at bounding box center [182, 338] width 87 height 12
